Goal: Check status

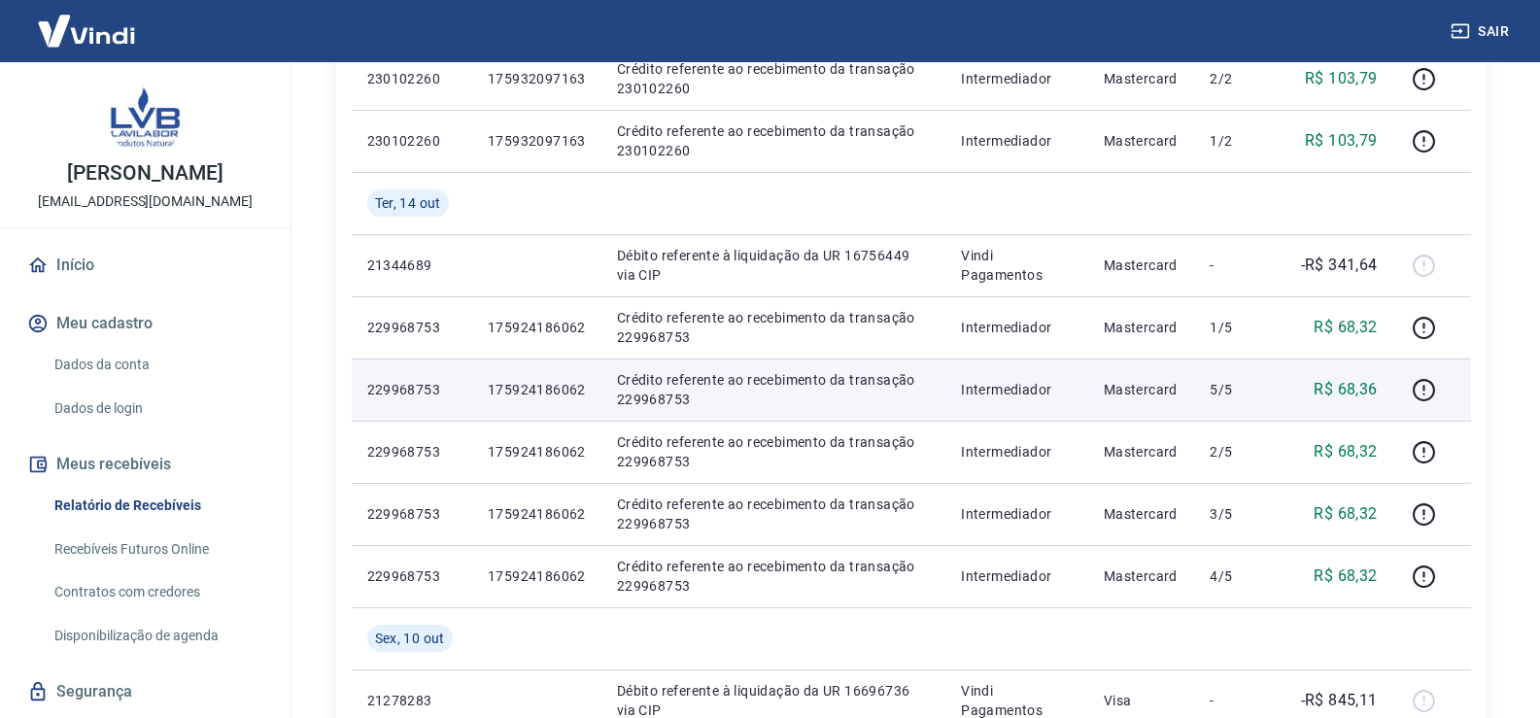
scroll to position [486, 0]
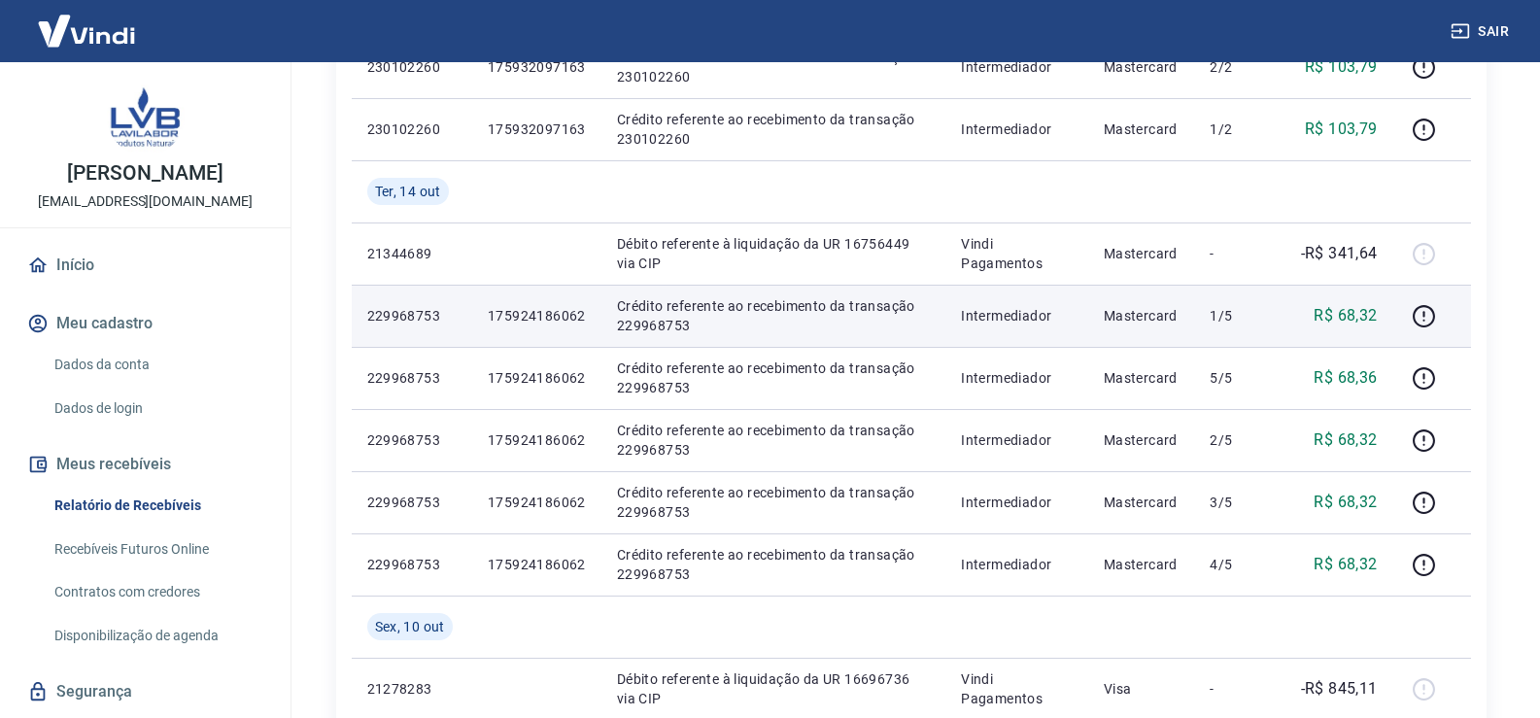
click at [551, 306] on p "175924186062" at bounding box center [537, 315] width 98 height 19
click at [548, 309] on p "175924186062" at bounding box center [537, 315] width 98 height 19
copy p "175924186062"
